Goal: Find specific page/section: Find specific page/section

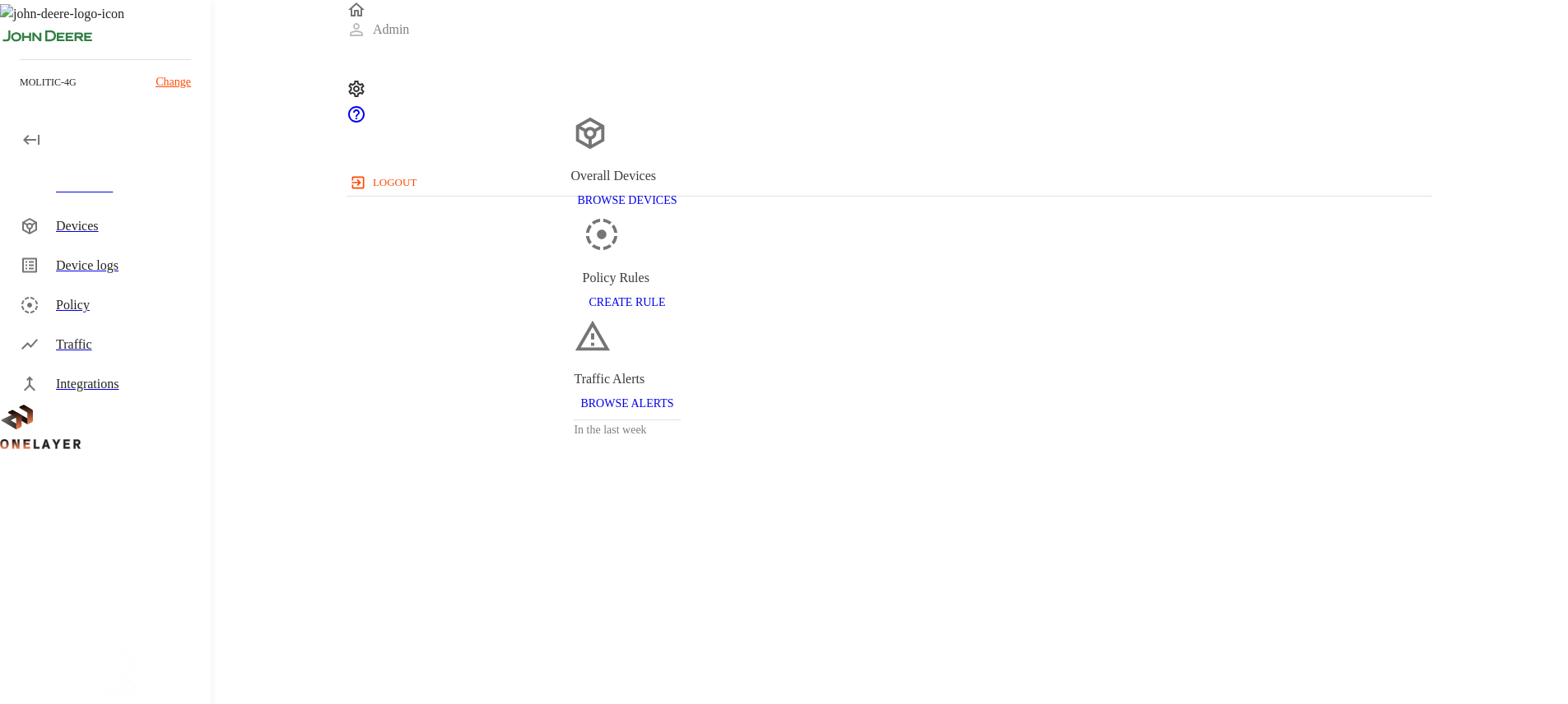
scroll to position [403, 1073]
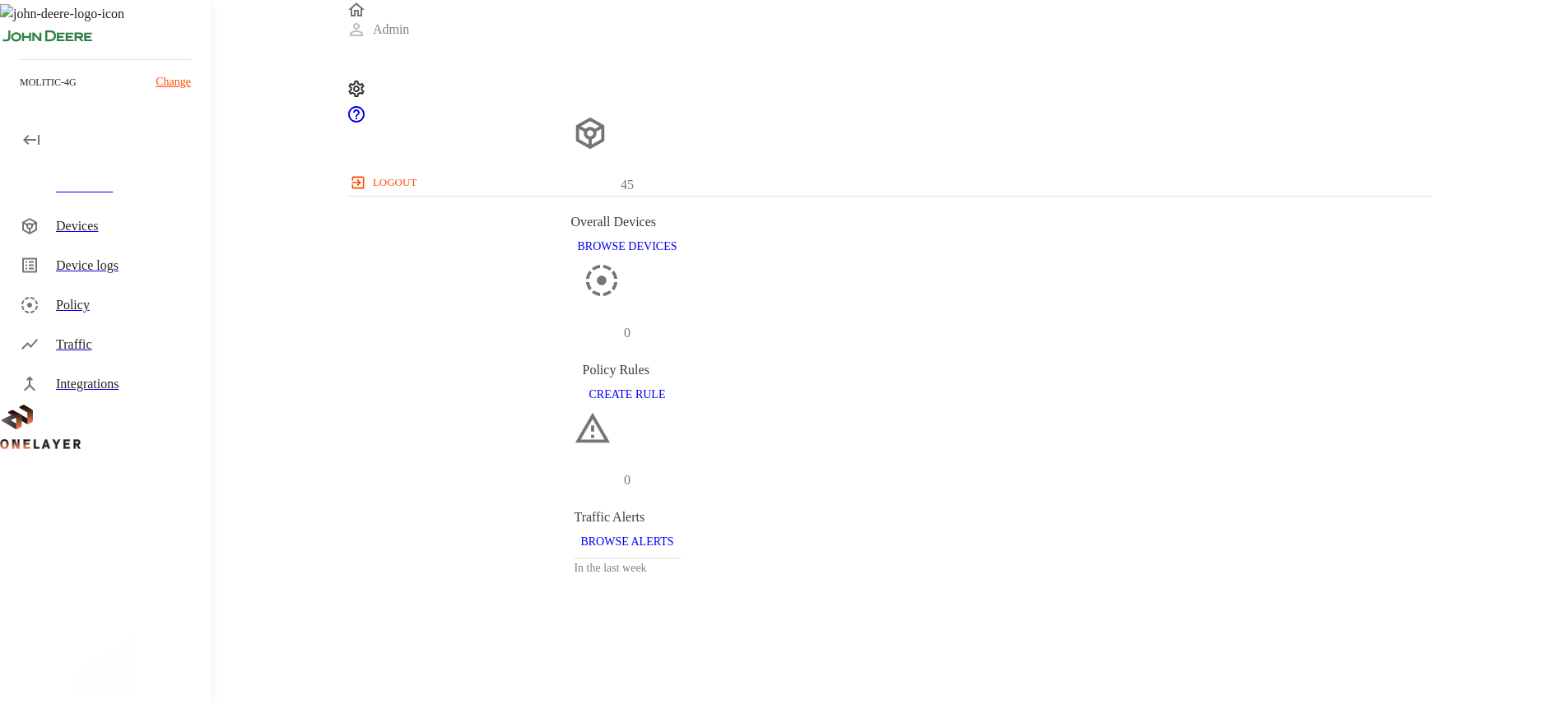
click at [150, 228] on div "Devices" at bounding box center [126, 227] width 141 height 20
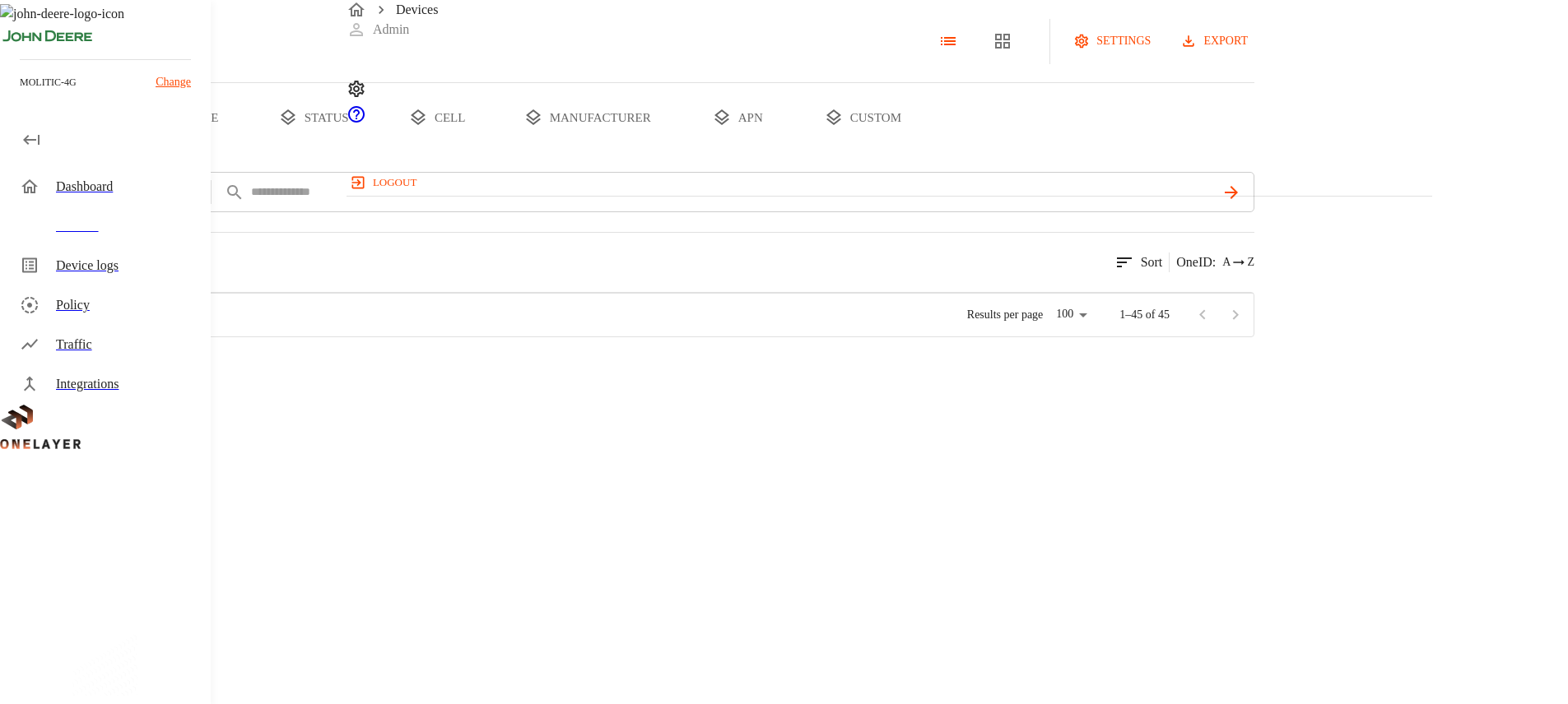
scroll to position [401, 1071]
click at [137, 281] on div "Device logs" at bounding box center [109, 266] width 204 height 40
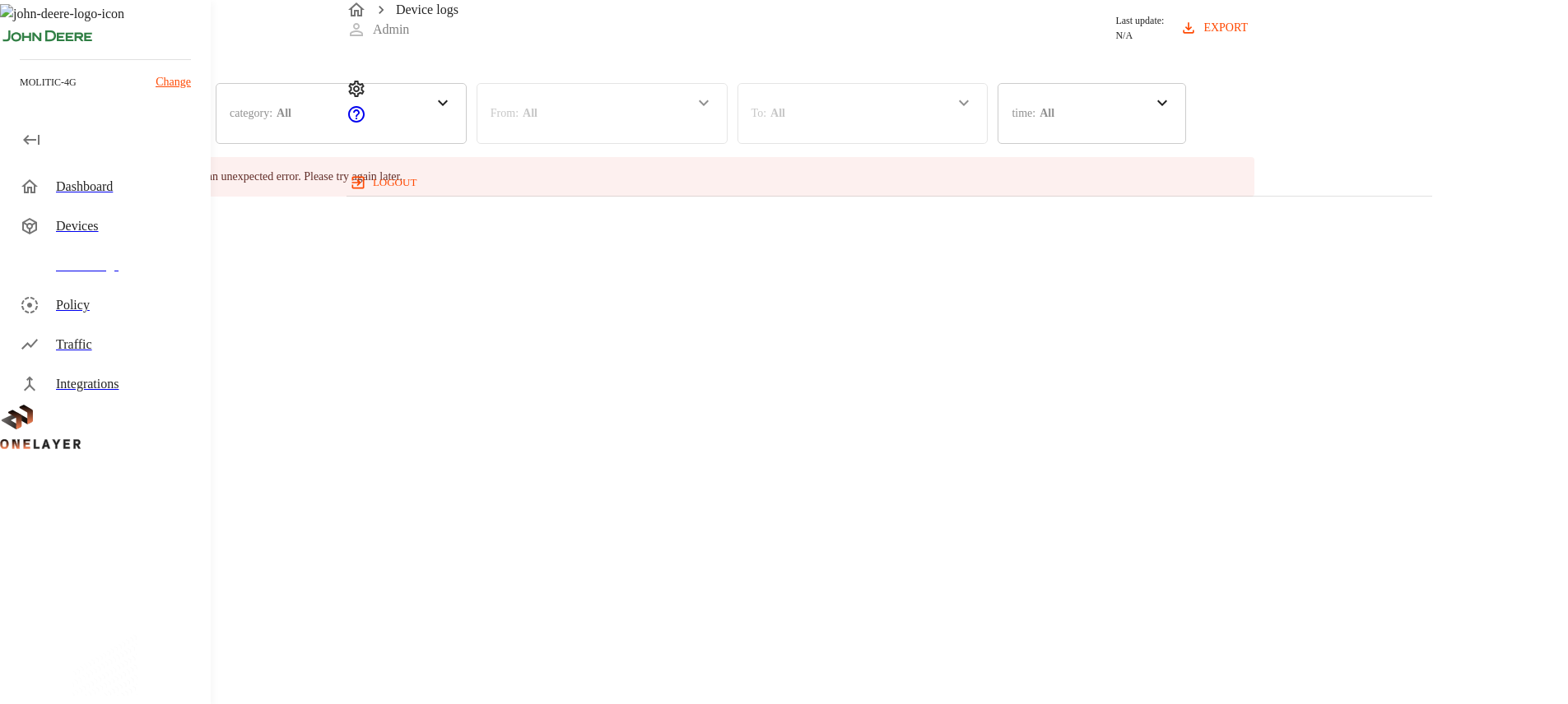
click at [137, 303] on div "Policy" at bounding box center [126, 306] width 141 height 20
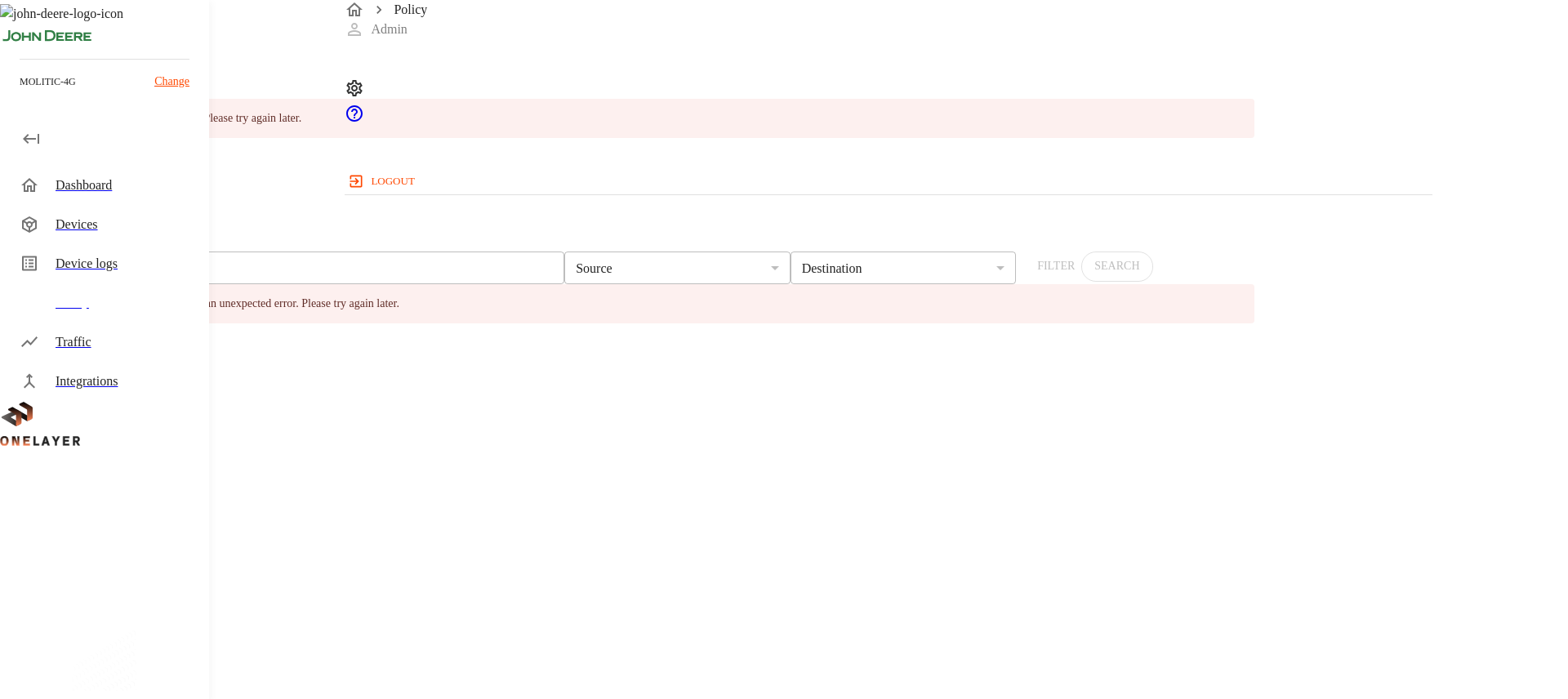
click at [144, 268] on div "Device logs" at bounding box center [125, 264] width 140 height 20
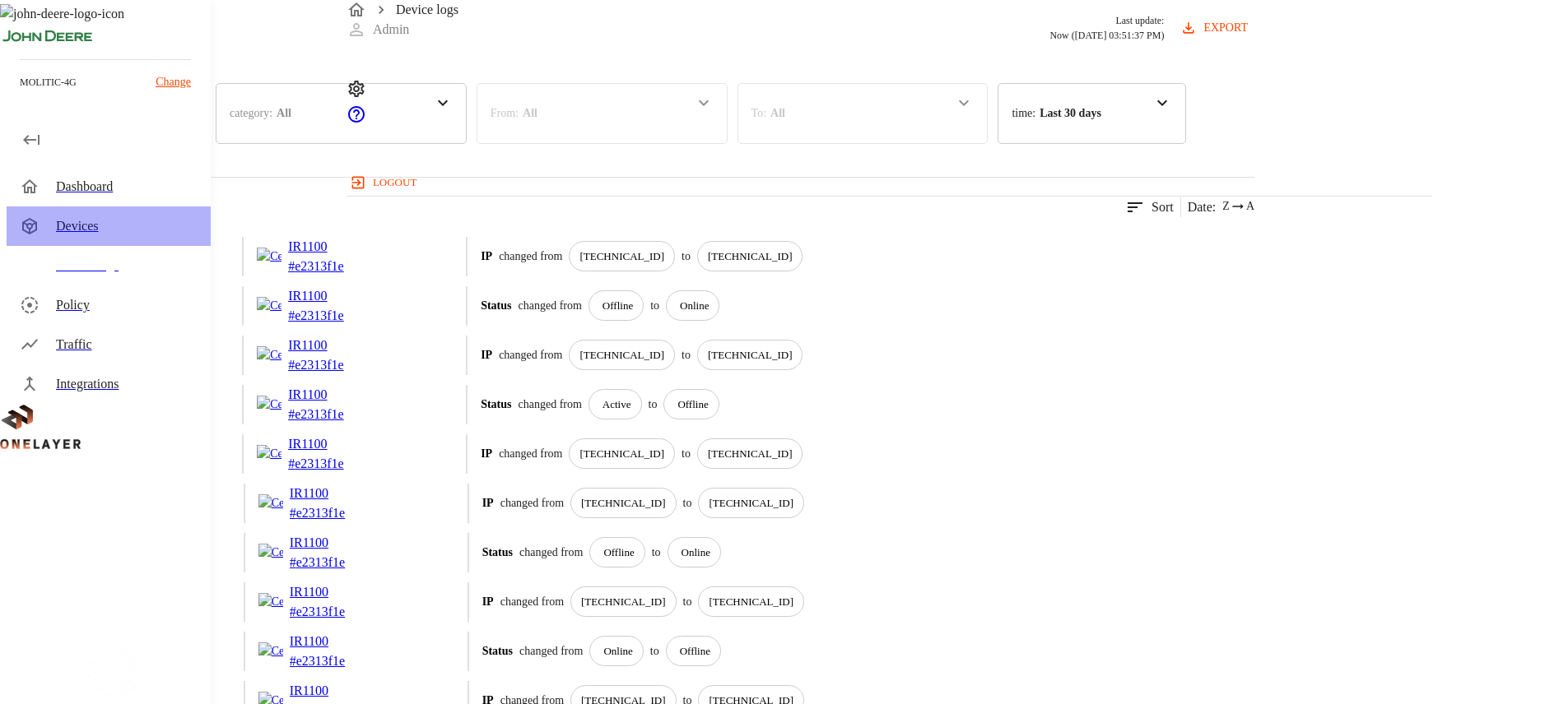
click at [120, 214] on div "Devices" at bounding box center [109, 227] width 204 height 40
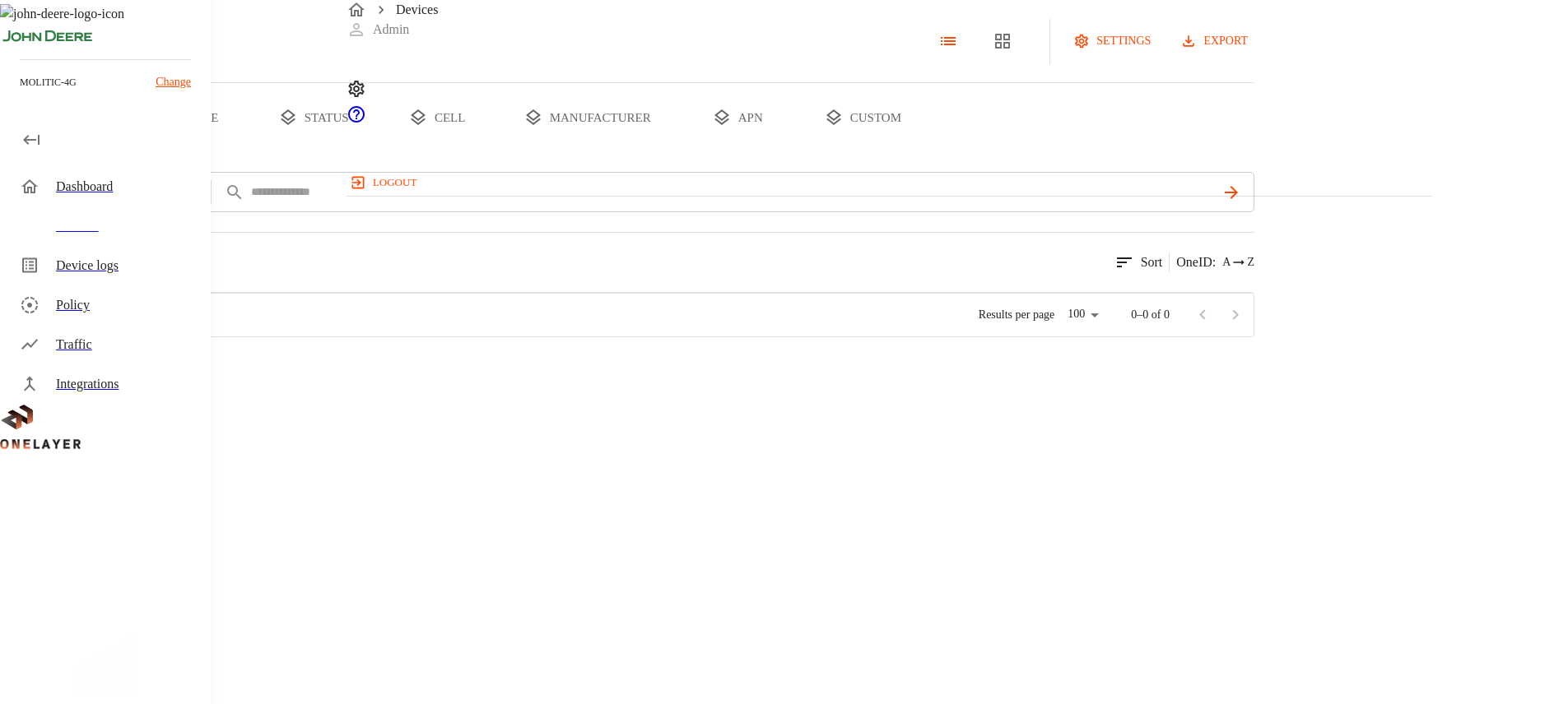
scroll to position [401, 1071]
click at [113, 188] on div "Dashboard" at bounding box center [126, 187] width 141 height 20
